Goal: Task Accomplishment & Management: Use online tool/utility

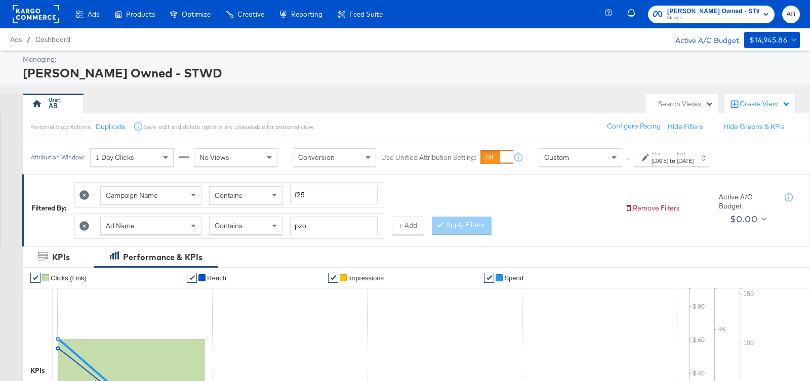
click at [722, 5] on div "[PERSON_NAME] Owned - STWD [PERSON_NAME]" at bounding box center [708, 14] width 201 height 28
click at [715, 13] on span "[PERSON_NAME] Owned - STWD" at bounding box center [713, 11] width 92 height 11
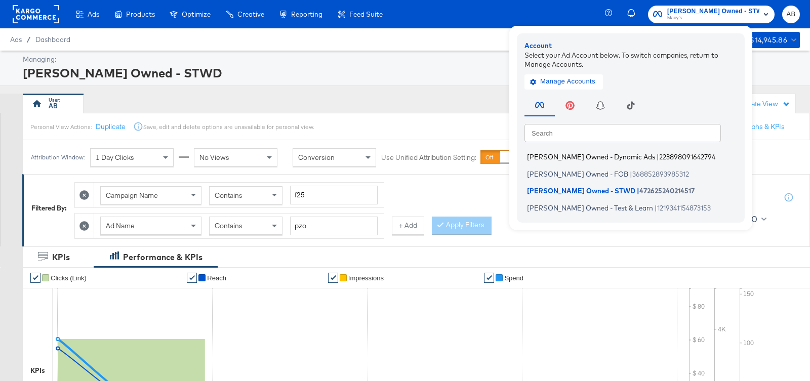
click at [611, 156] on span "[PERSON_NAME] Owned - Dynamic Ads" at bounding box center [591, 157] width 128 height 8
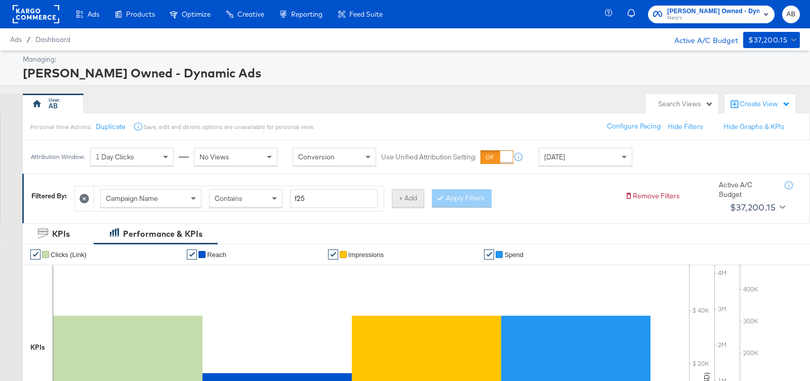
click at [405, 203] on button "+ Add" at bounding box center [408, 198] width 32 height 18
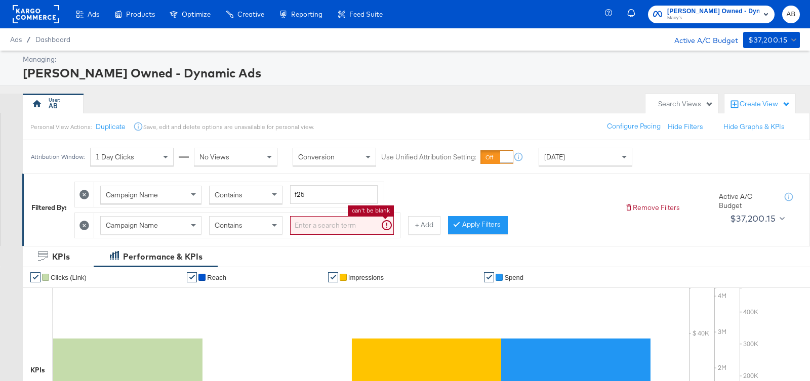
click at [312, 227] on input "search" at bounding box center [342, 225] width 104 height 19
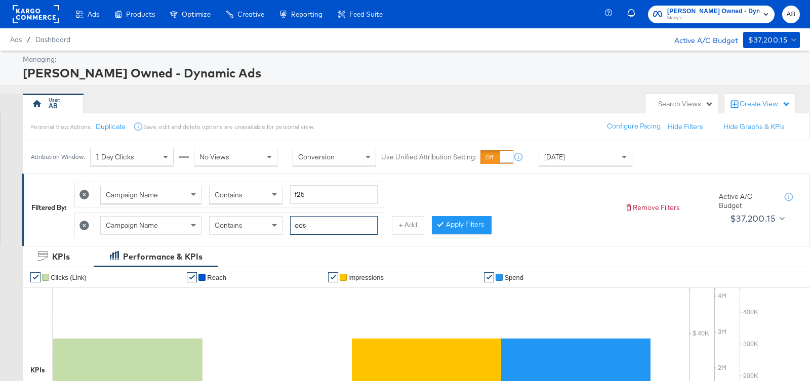
type input "ods"
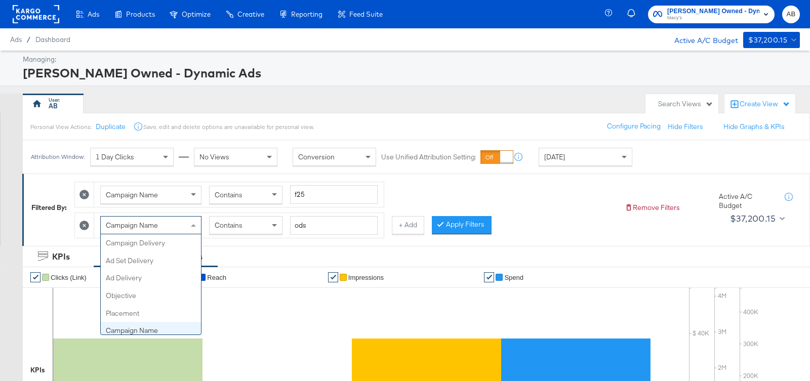
click at [170, 227] on div "Campaign Name" at bounding box center [151, 225] width 100 height 17
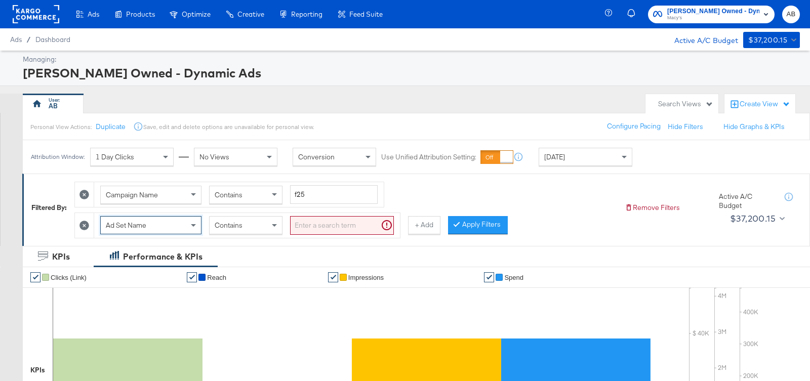
click at [330, 226] on input "search" at bounding box center [342, 225] width 104 height 19
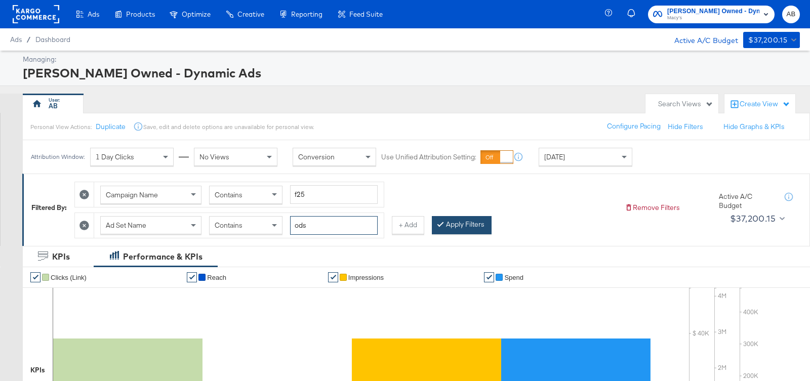
type input "ods"
click at [467, 222] on button "Apply Filters" at bounding box center [462, 225] width 60 height 18
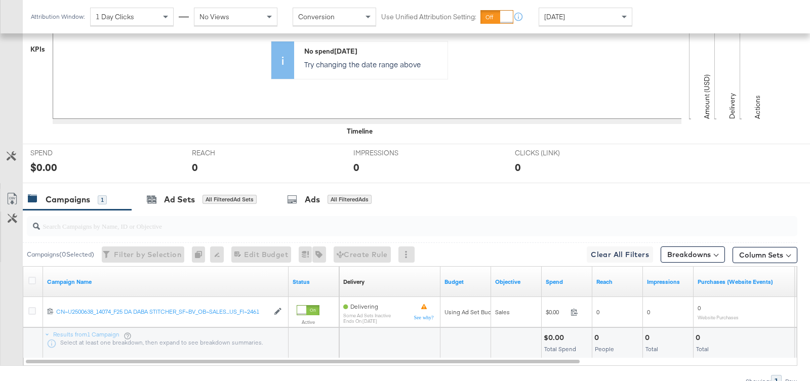
scroll to position [367, 0]
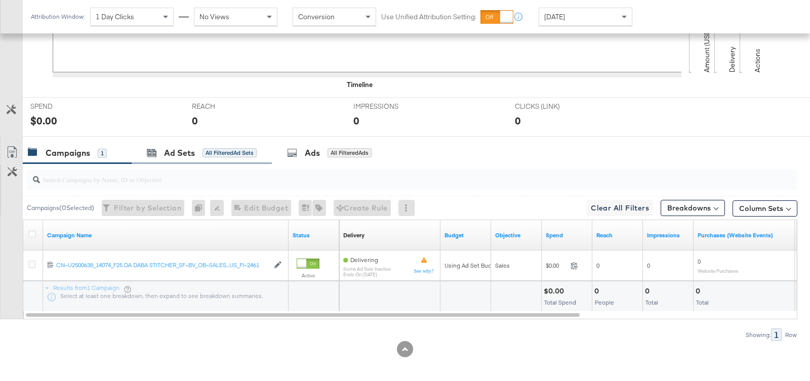
click at [209, 142] on div "Ad Sets All Filtered Ad Sets" at bounding box center [202, 153] width 140 height 22
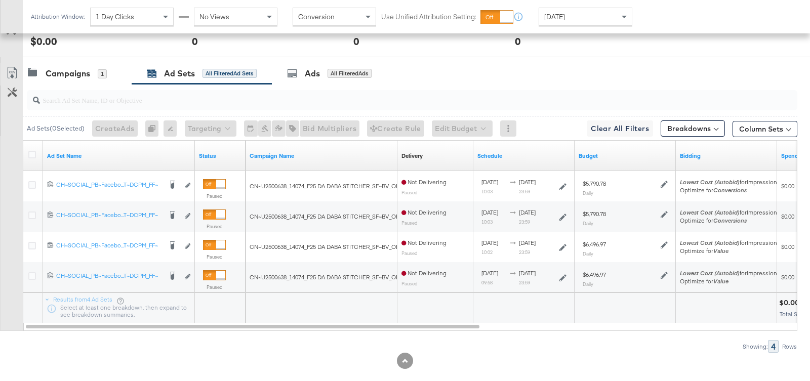
scroll to position [448, 0]
click at [320, 72] on div "Ads" at bounding box center [312, 73] width 15 height 12
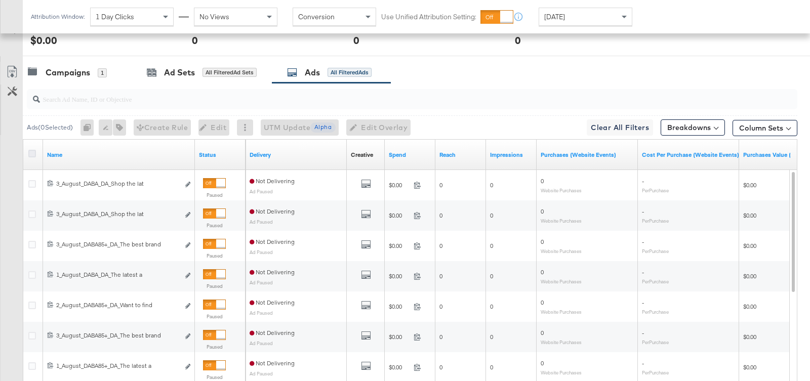
click at [31, 151] on icon at bounding box center [32, 154] width 8 height 8
click at [0, 0] on input "checkbox" at bounding box center [0, 0] width 0 height 0
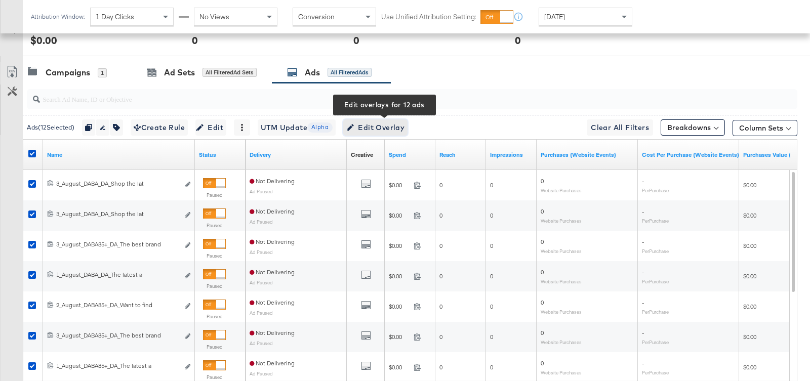
click at [368, 129] on span "Edit Overlay Edit overlays for 12 ads" at bounding box center [375, 127] width 58 height 13
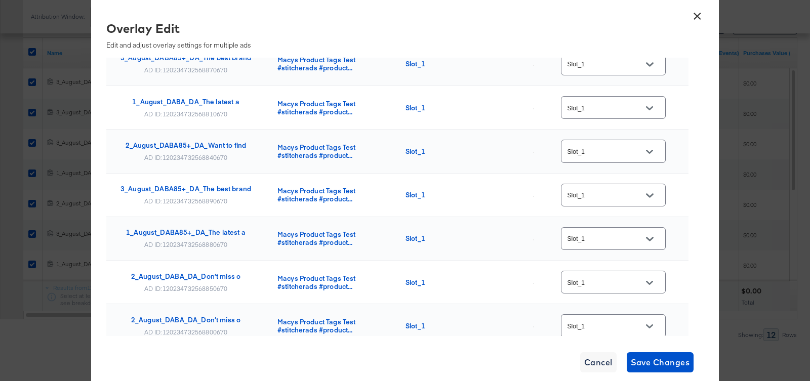
scroll to position [0, 0]
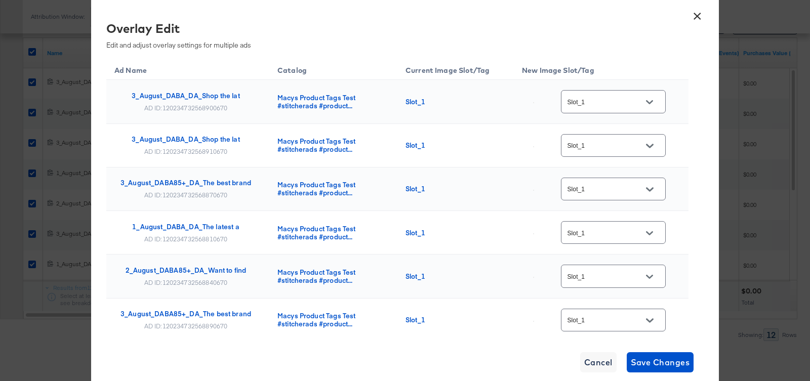
click at [702, 20] on button "×" at bounding box center [697, 14] width 18 height 18
